Goal: Navigation & Orientation: Find specific page/section

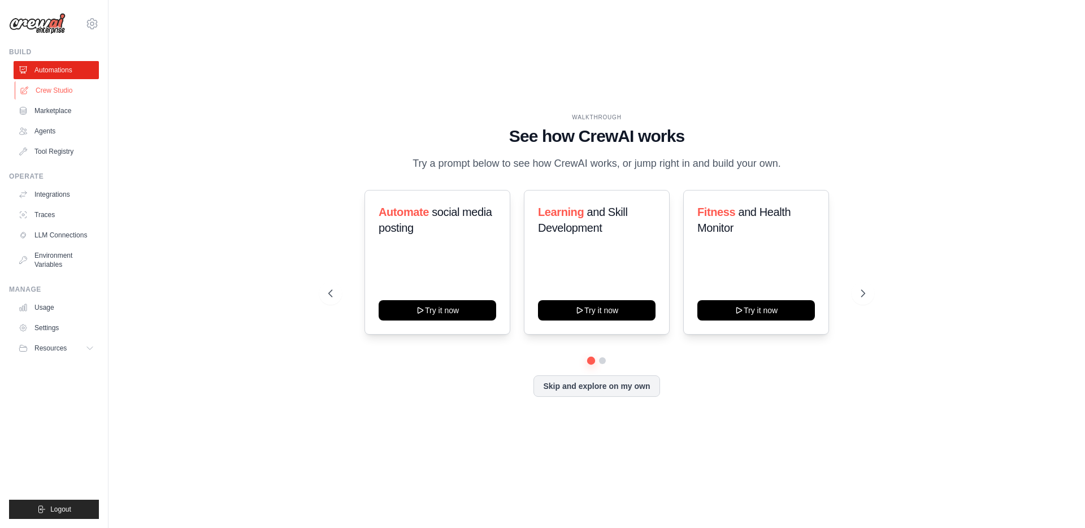
click at [64, 90] on link "Crew Studio" at bounding box center [57, 90] width 85 height 18
